Goal: Information Seeking & Learning: Learn about a topic

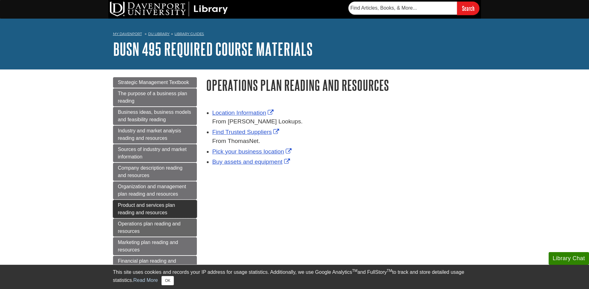
click at [172, 207] on span "Product and services plan reading and resources" at bounding box center [146, 209] width 57 height 13
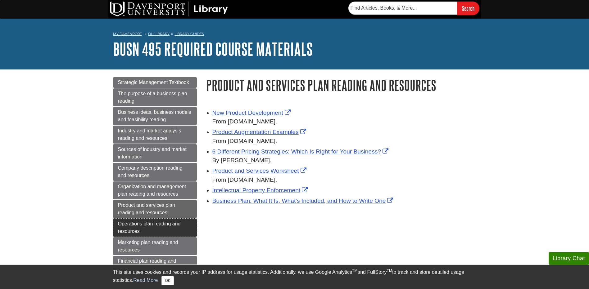
click at [156, 225] on span "Operations plan reading and resources" at bounding box center [149, 227] width 63 height 13
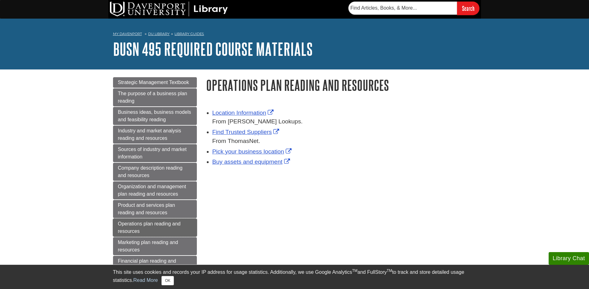
click at [156, 225] on span "Operations plan reading and resources" at bounding box center [149, 227] width 63 height 13
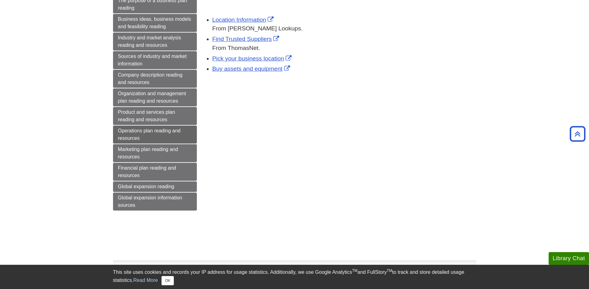
scroll to position [62, 0]
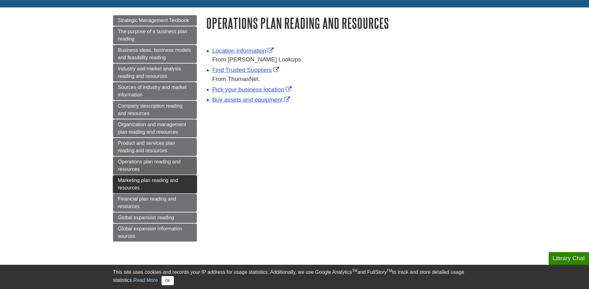
click at [169, 182] on span "Marketing plan reading and resources" at bounding box center [148, 184] width 60 height 13
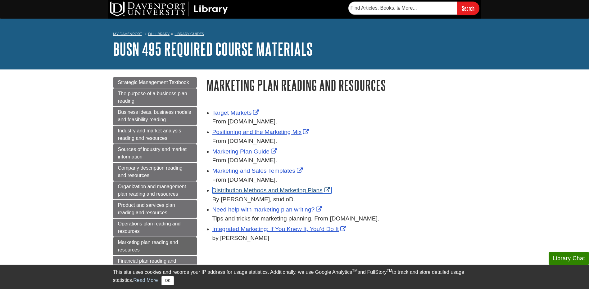
click at [292, 192] on link "Distribution Methods and Marketing Plans" at bounding box center [271, 190] width 119 height 7
